Goal: Communication & Community: Connect with others

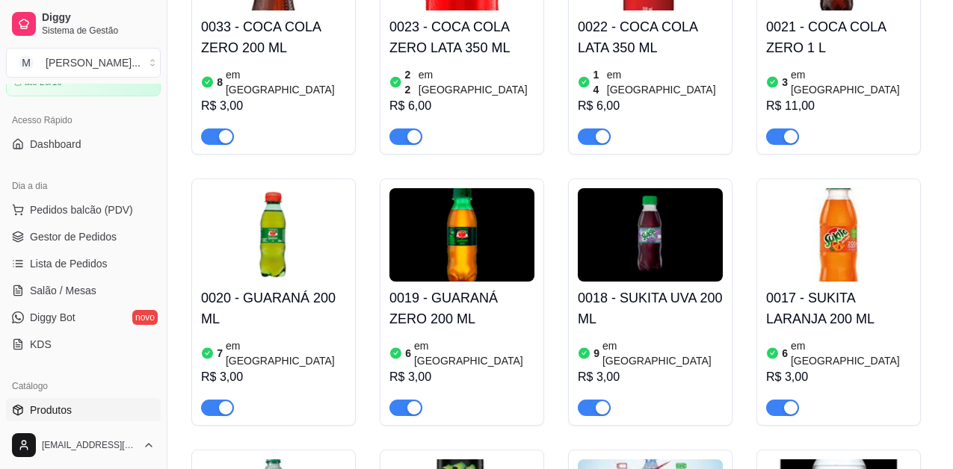
scroll to position [149, 0]
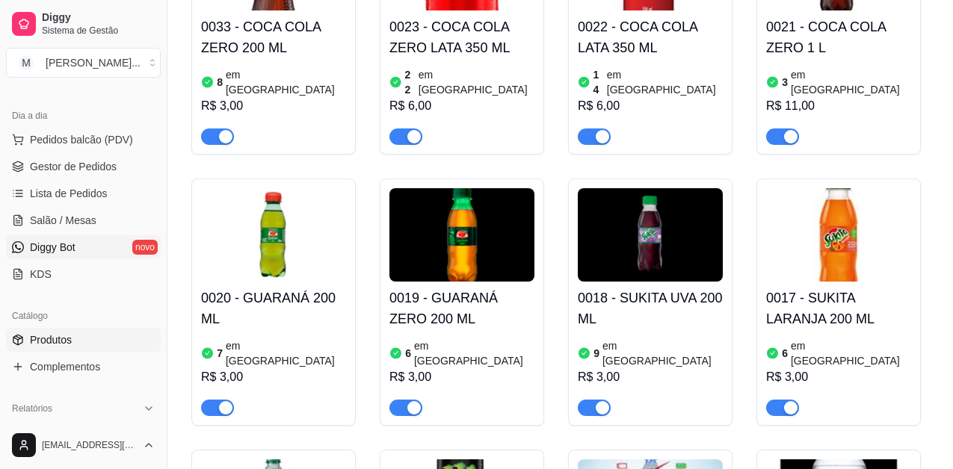
click at [73, 250] on span "Diggy Bot" at bounding box center [53, 247] width 46 height 15
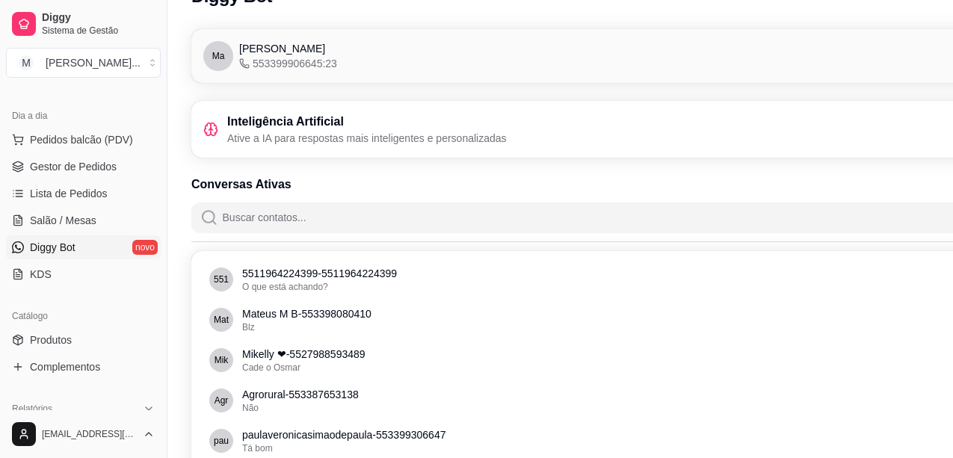
scroll to position [13, 0]
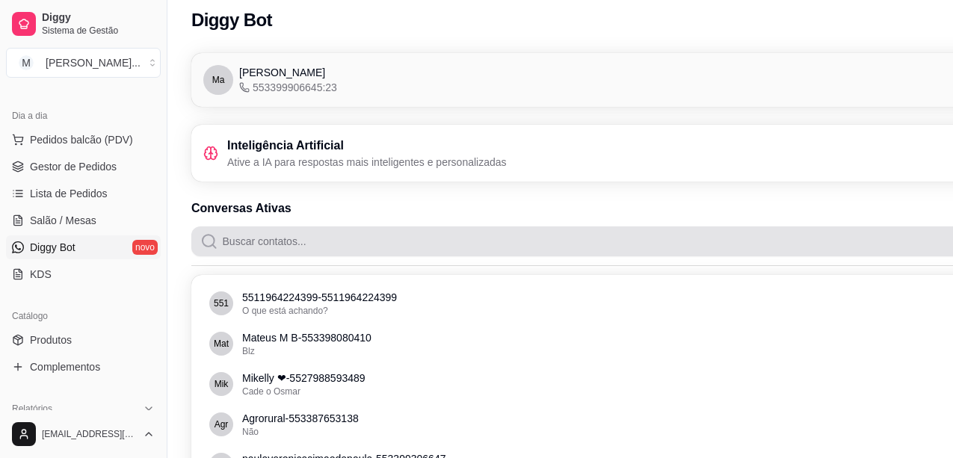
click at [370, 241] on input "Buscar contatos..." at bounding box center [652, 241] width 869 height 30
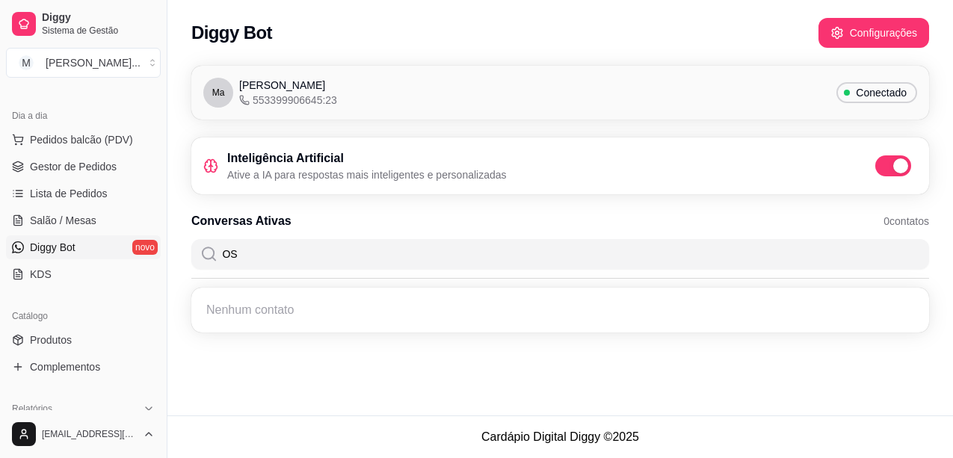
scroll to position [0, 0]
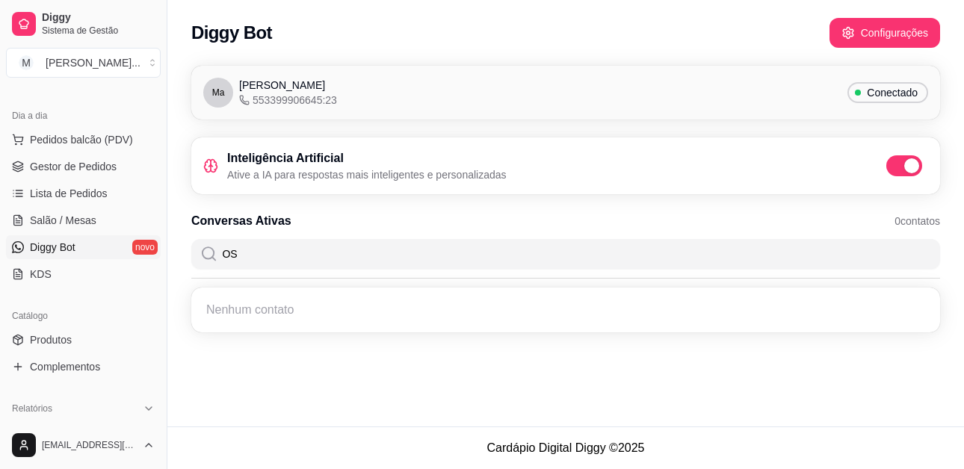
type input "O"
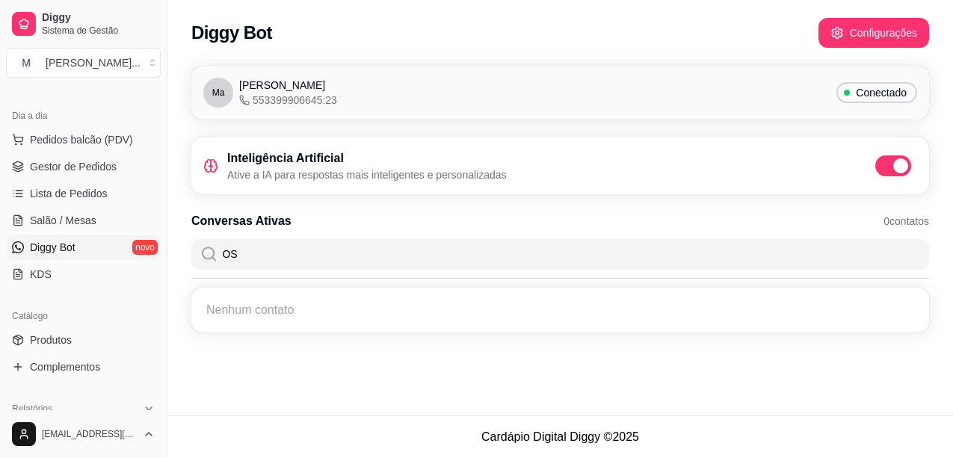
type input "O"
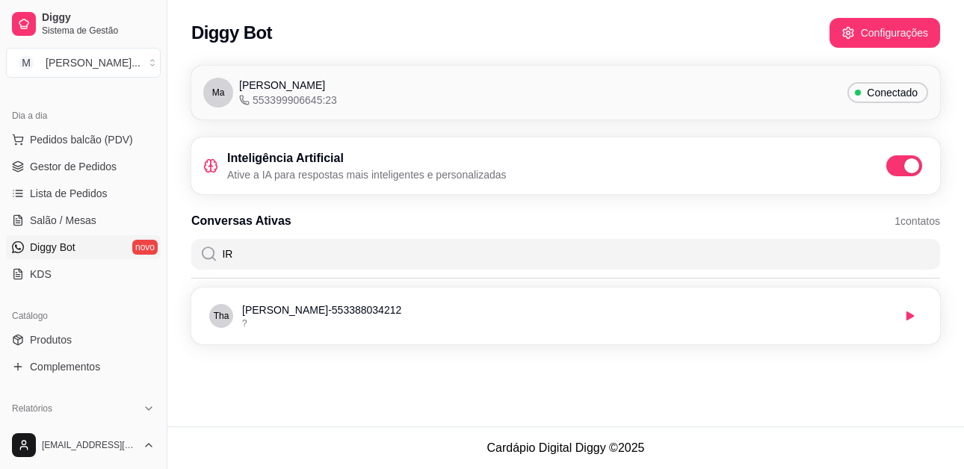
type input "I"
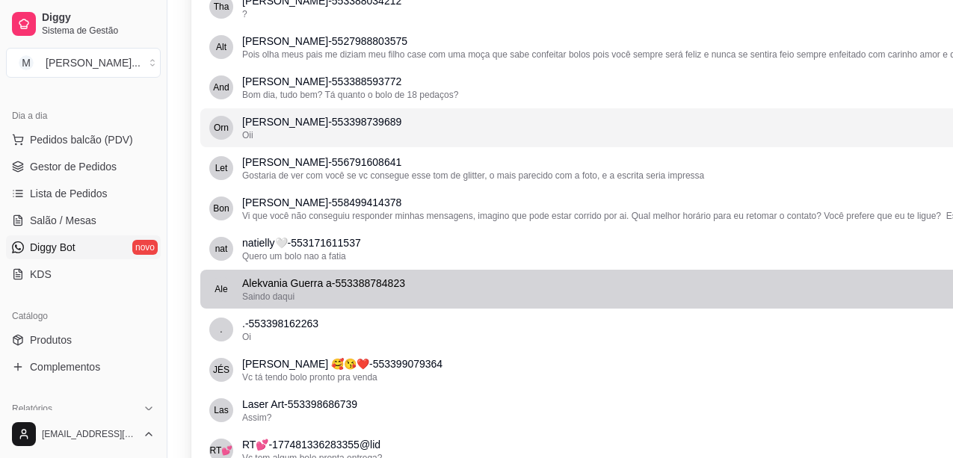
scroll to position [747, 0]
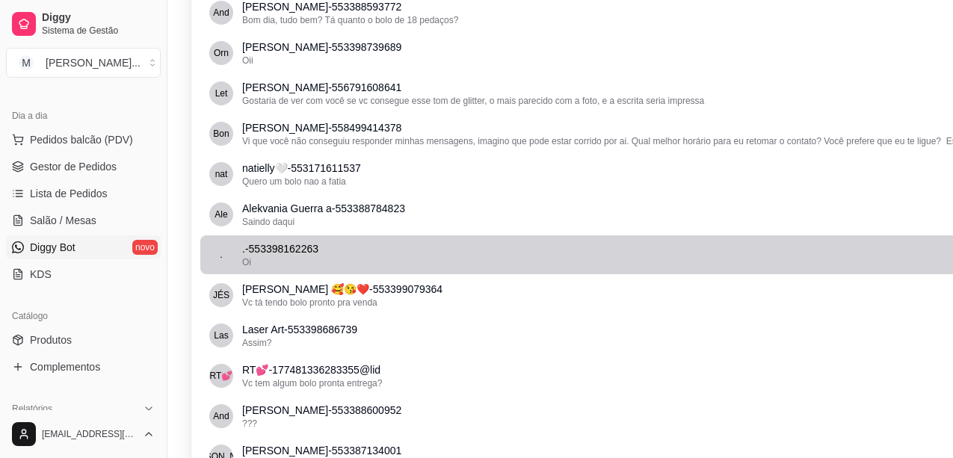
click at [371, 253] on p ". - 553398162263" at bounding box center [645, 248] width 806 height 15
click at [443, 262] on div "Oi" at bounding box center [645, 262] width 806 height 12
click at [295, 256] on p ". - 553398162263" at bounding box center [645, 248] width 806 height 15
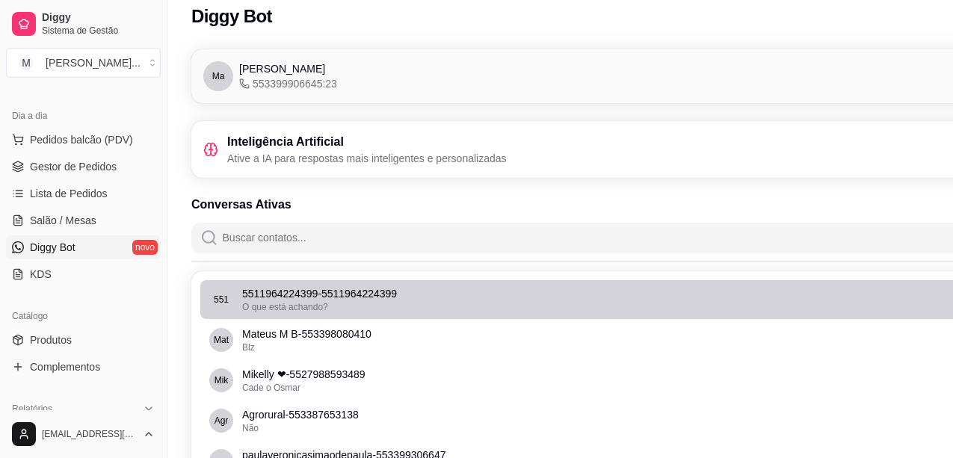
scroll to position [0, 0]
